Goal: Task Accomplishment & Management: Check status

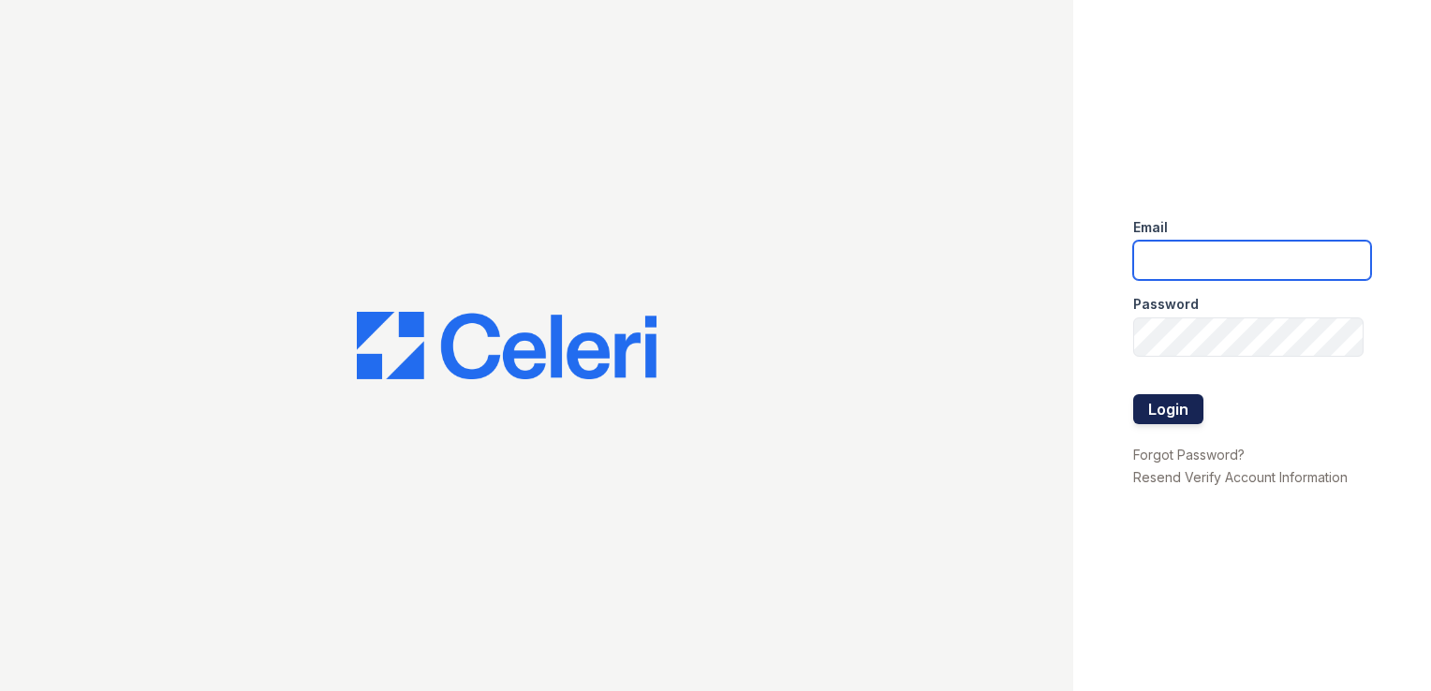
type input "nbancroft@mmgmgt.com"
click at [1183, 410] on button "Login" at bounding box center [1168, 409] width 70 height 30
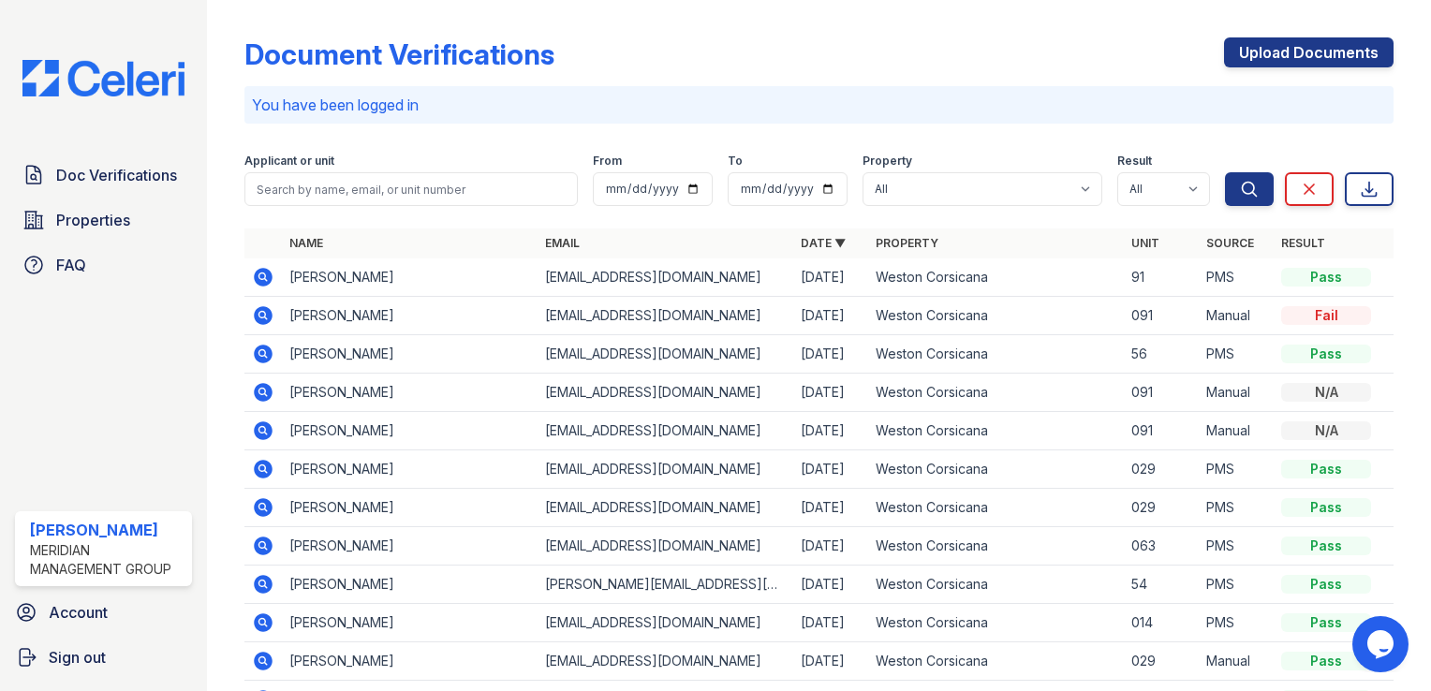
click at [269, 273] on icon at bounding box center [263, 277] width 19 height 19
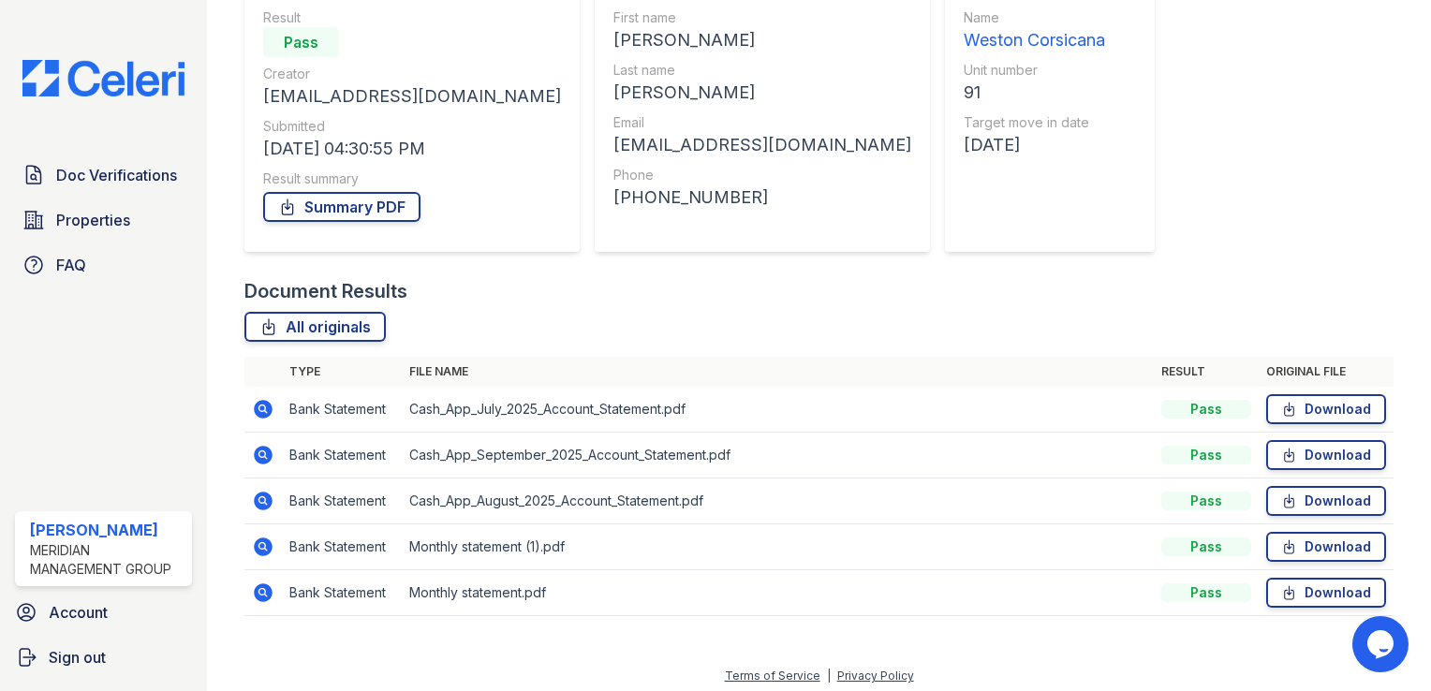
scroll to position [188, 0]
